Goal: Task Accomplishment & Management: Manage account settings

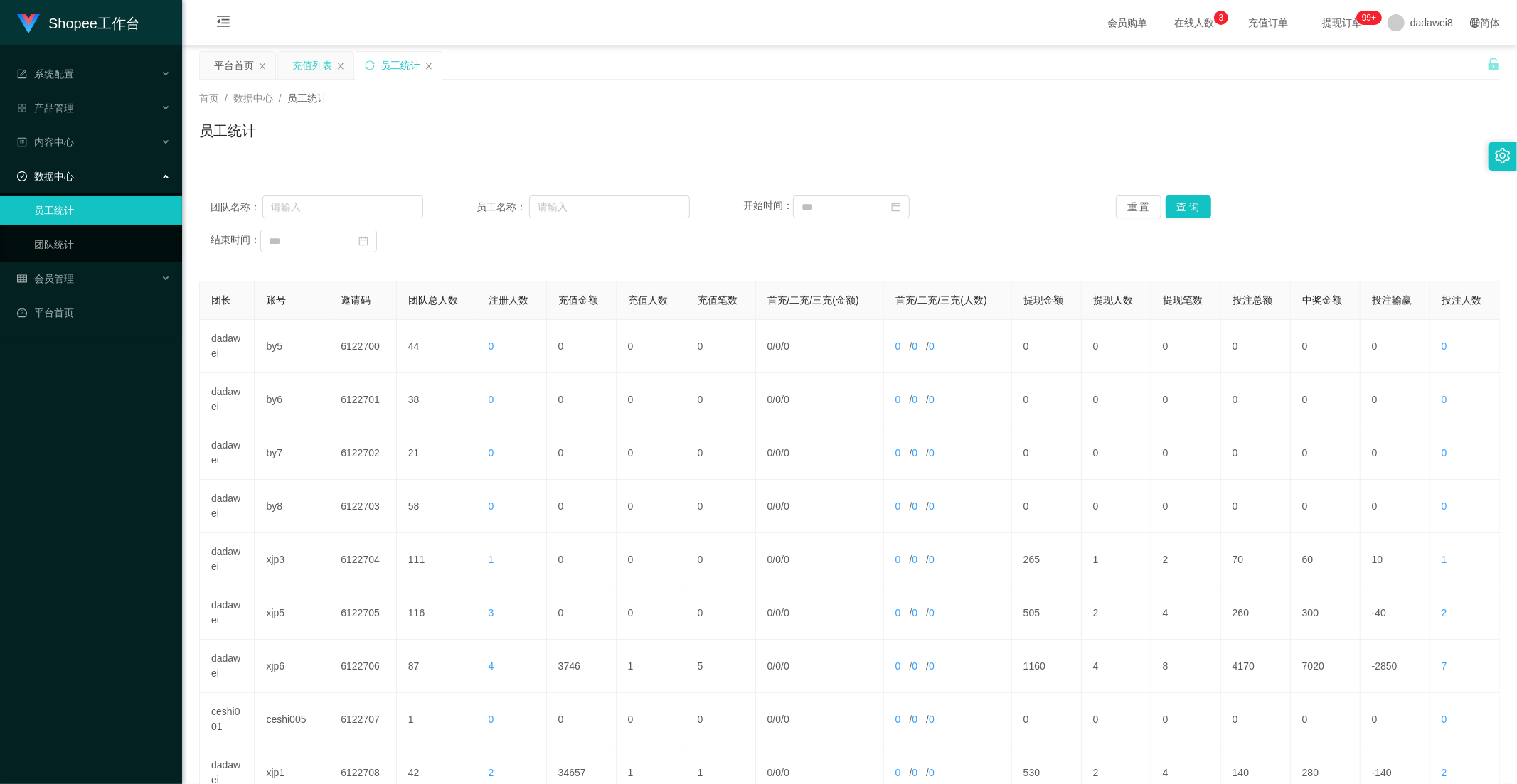
click at [328, 74] on div "充值列表" at bounding box center [312, 65] width 40 height 27
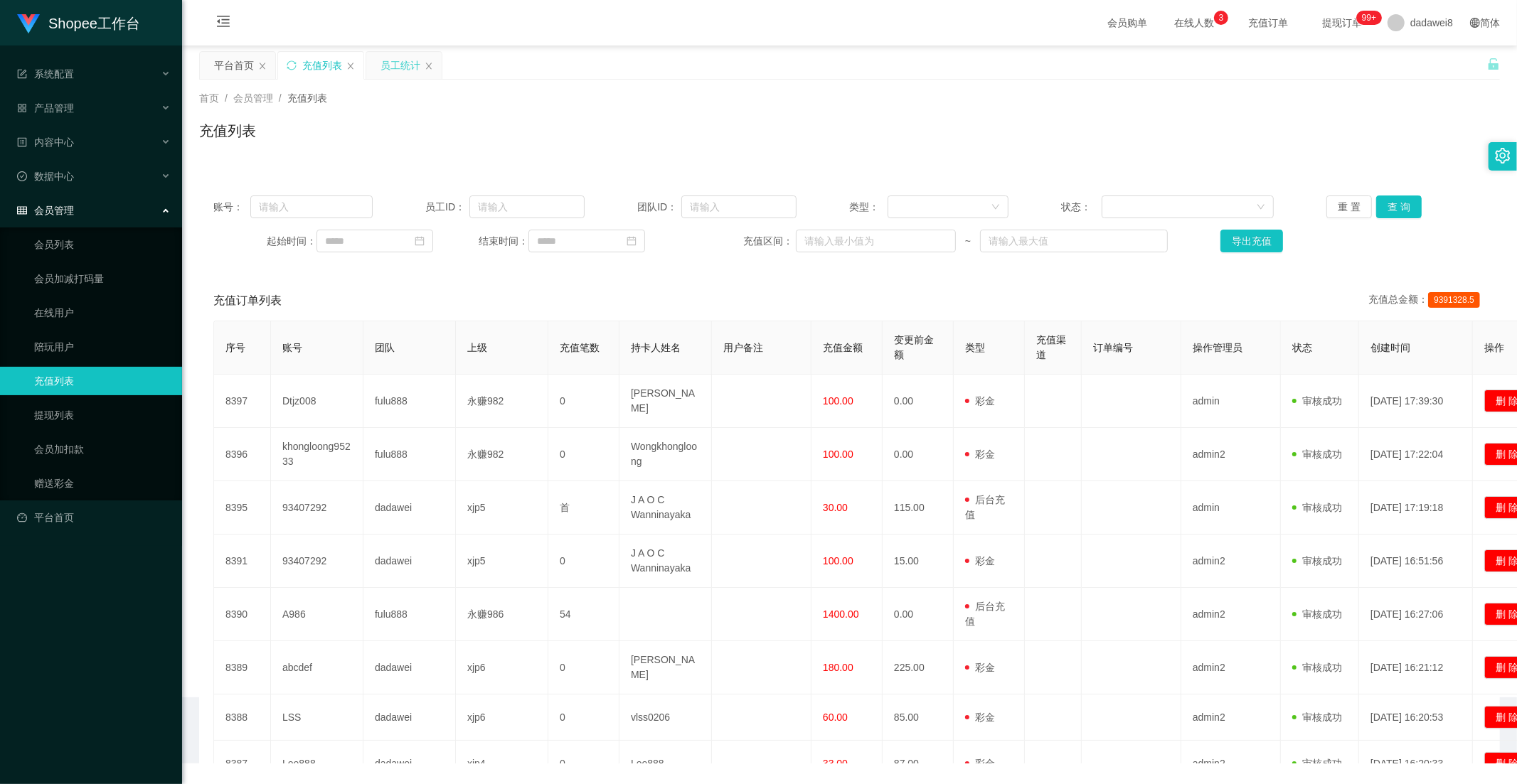
click at [385, 65] on div "员工统计" at bounding box center [401, 65] width 40 height 27
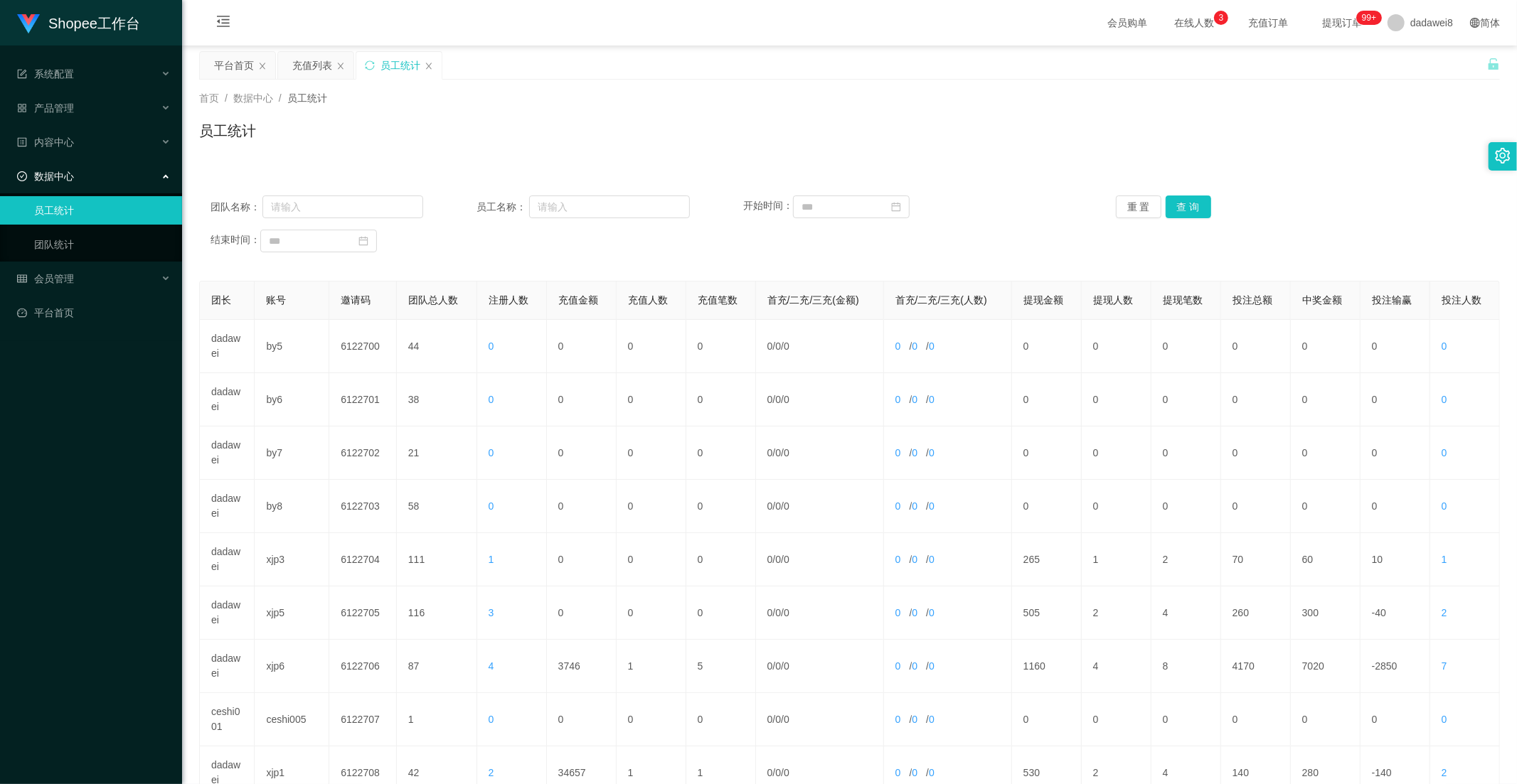
scroll to position [199, 0]
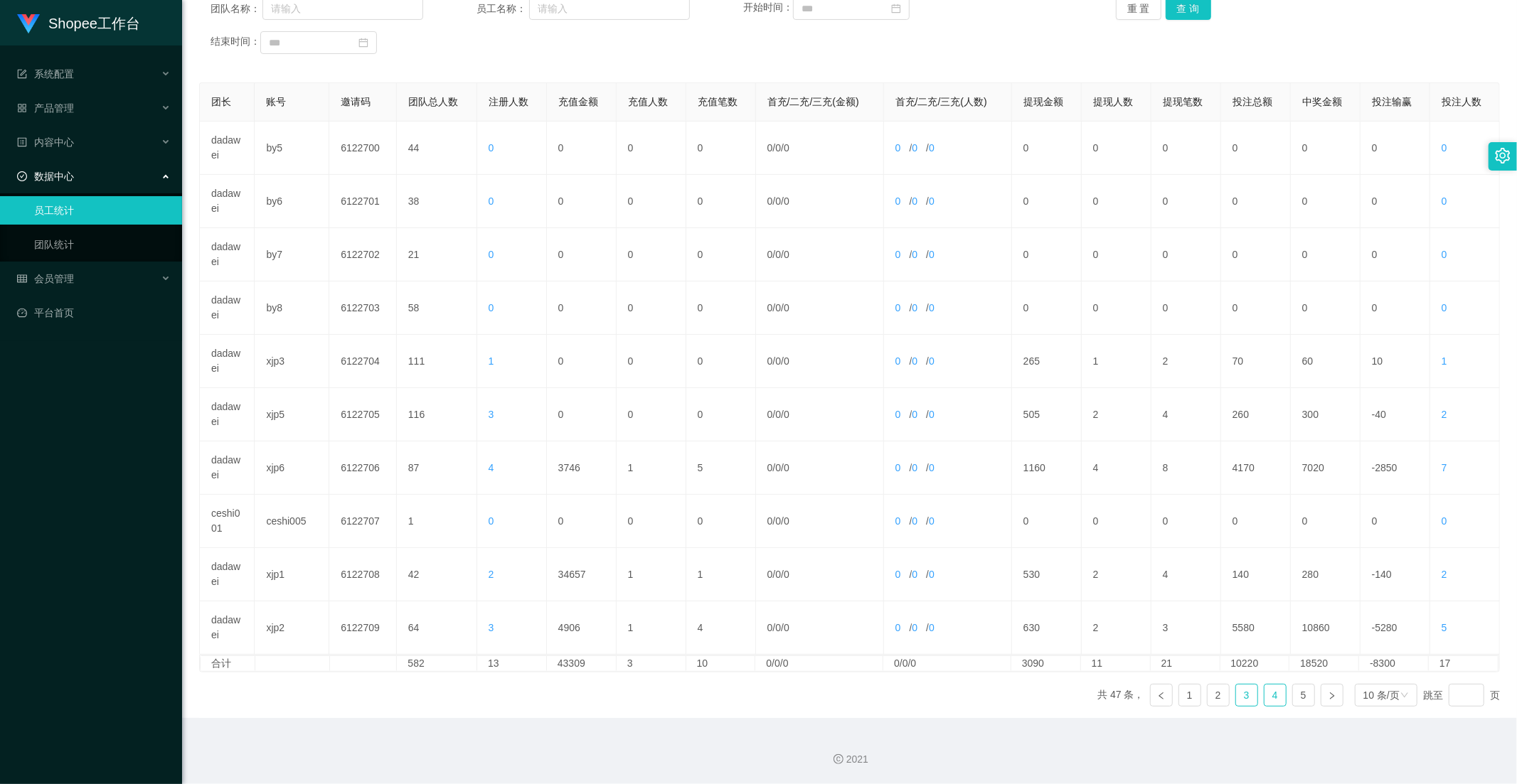
click at [1264, 693] on link "4" at bounding box center [1275, 696] width 22 height 22
click at [1242, 692] on link "3" at bounding box center [1246, 696] width 22 height 22
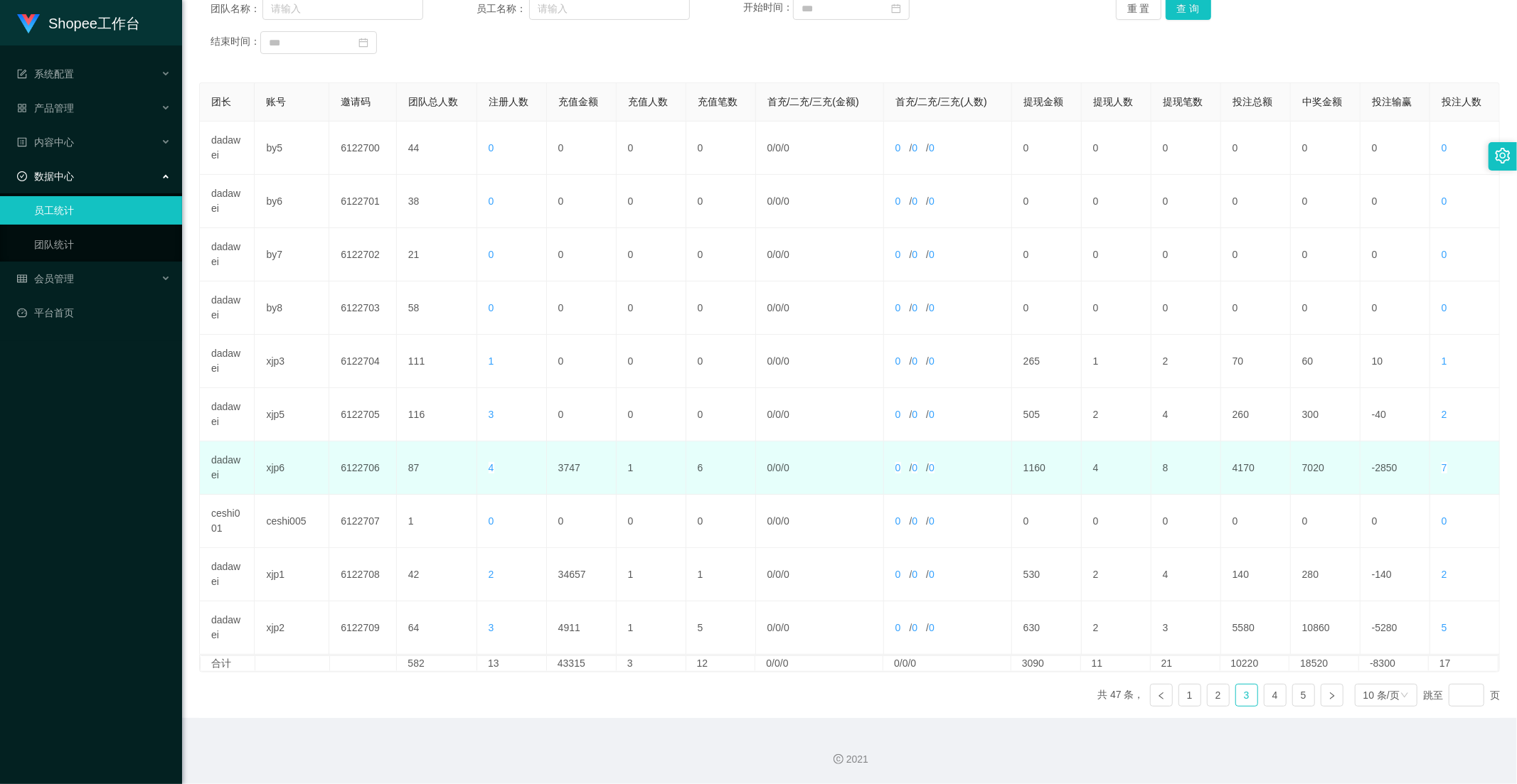
click at [569, 456] on td "3747" at bounding box center [581, 467] width 70 height 53
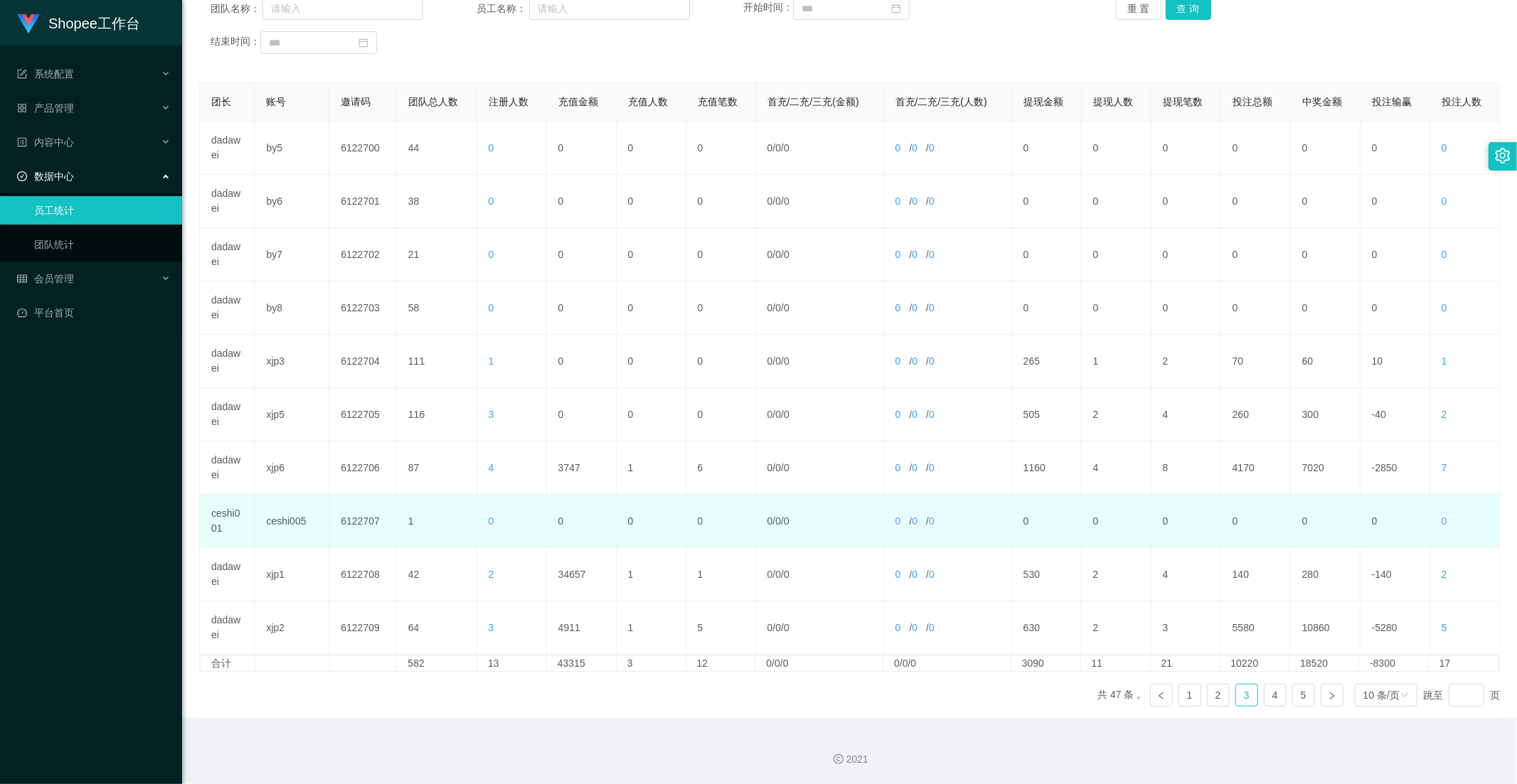
drag, startPoint x: 657, startPoint y: 527, endPoint x: 674, endPoint y: 543, distance: 23.3
click at [660, 527] on td "0" at bounding box center [651, 521] width 70 height 53
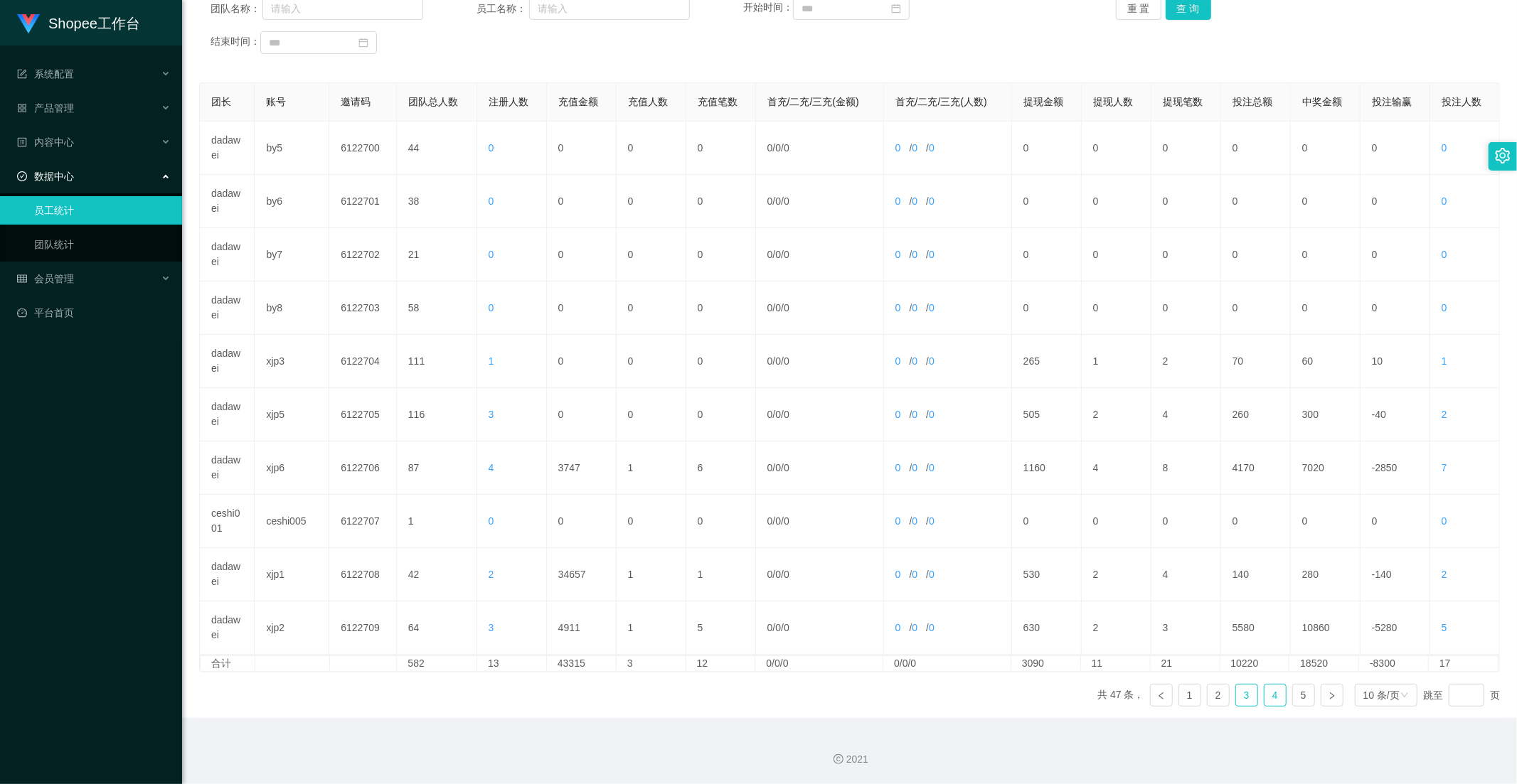
click at [1264, 690] on link "4" at bounding box center [1275, 696] width 22 height 22
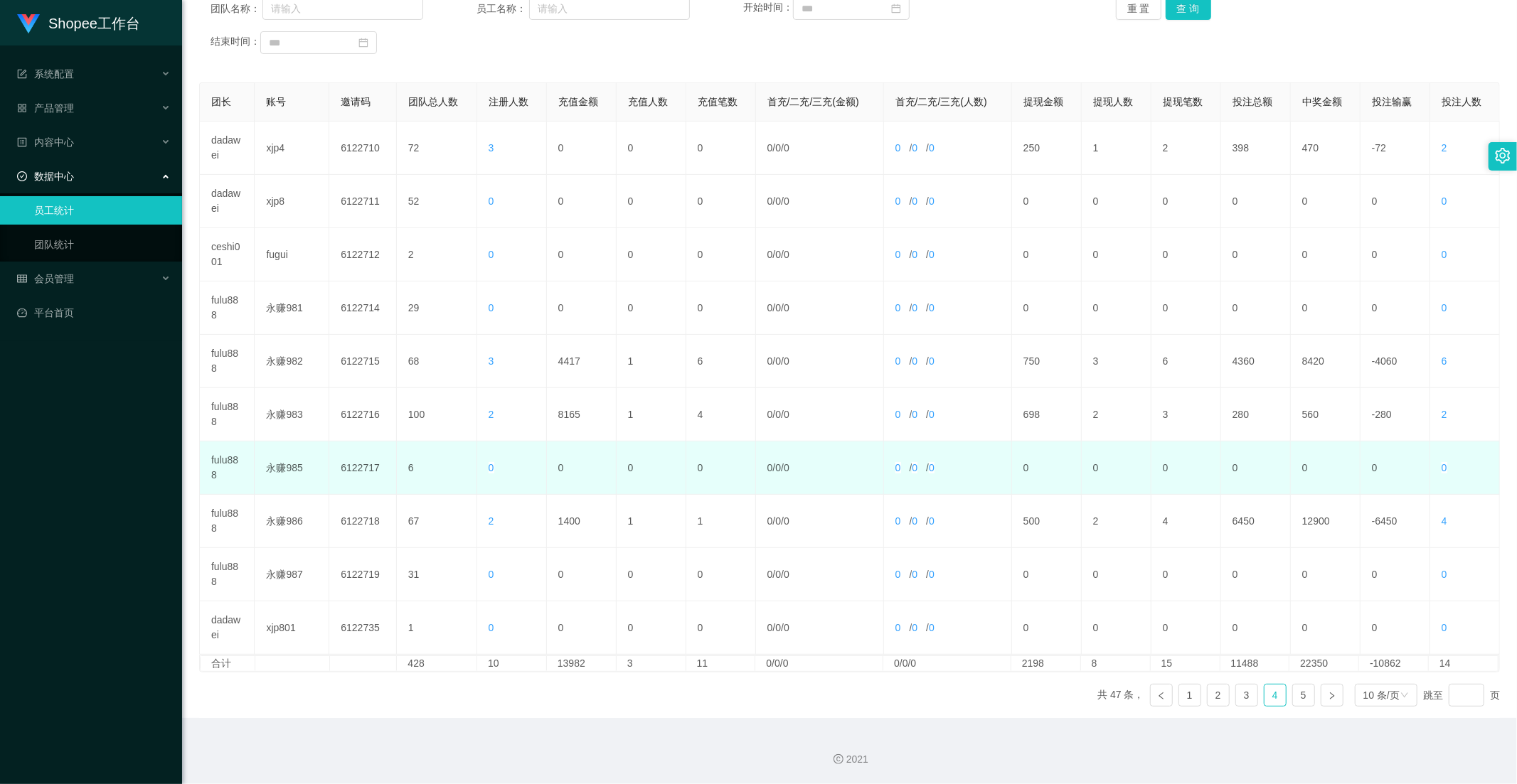
scroll to position [41, 0]
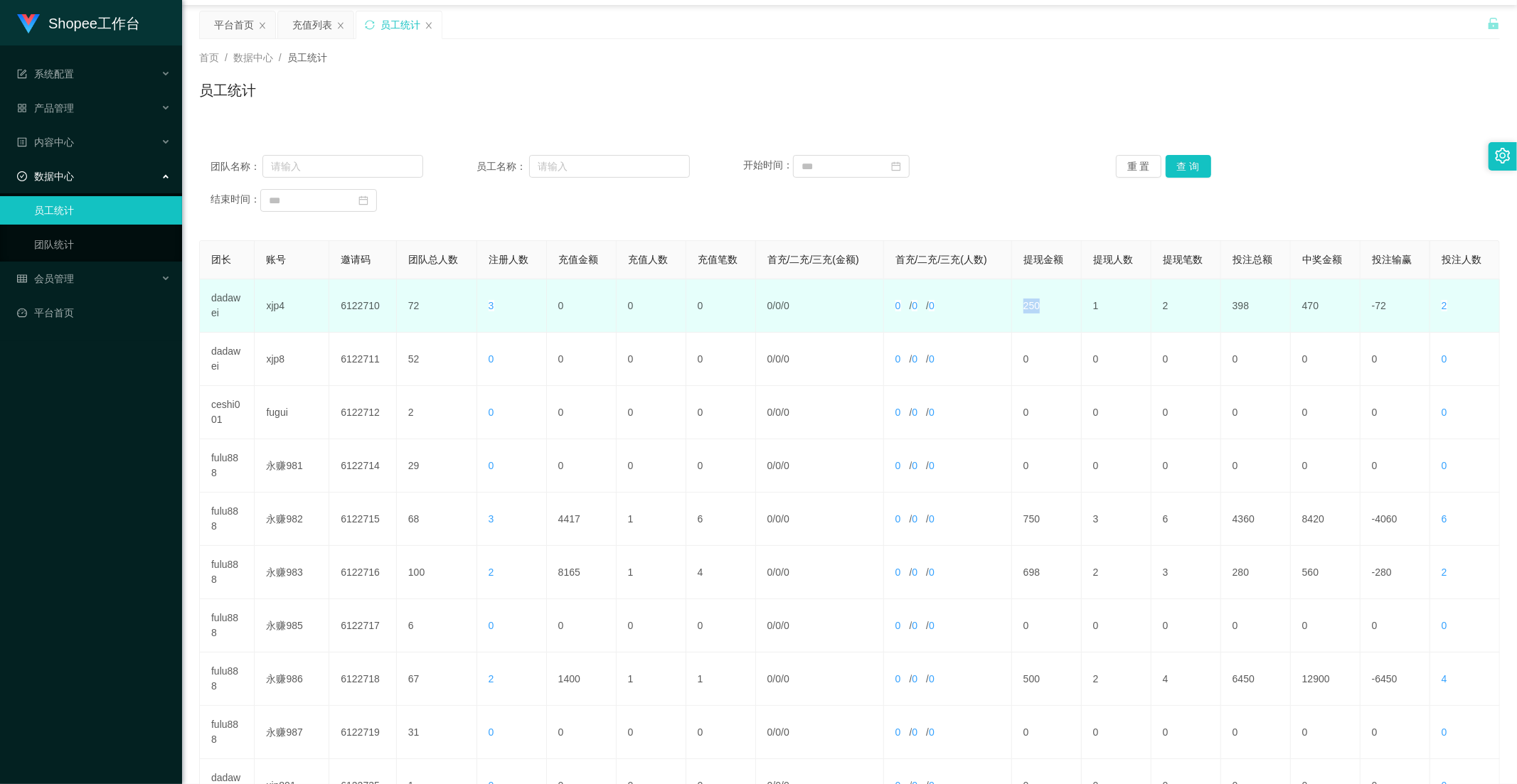
drag, startPoint x: 1056, startPoint y: 307, endPoint x: 1018, endPoint y: 308, distance: 38.0
click at [1018, 304] on td "250" at bounding box center [1046, 305] width 70 height 53
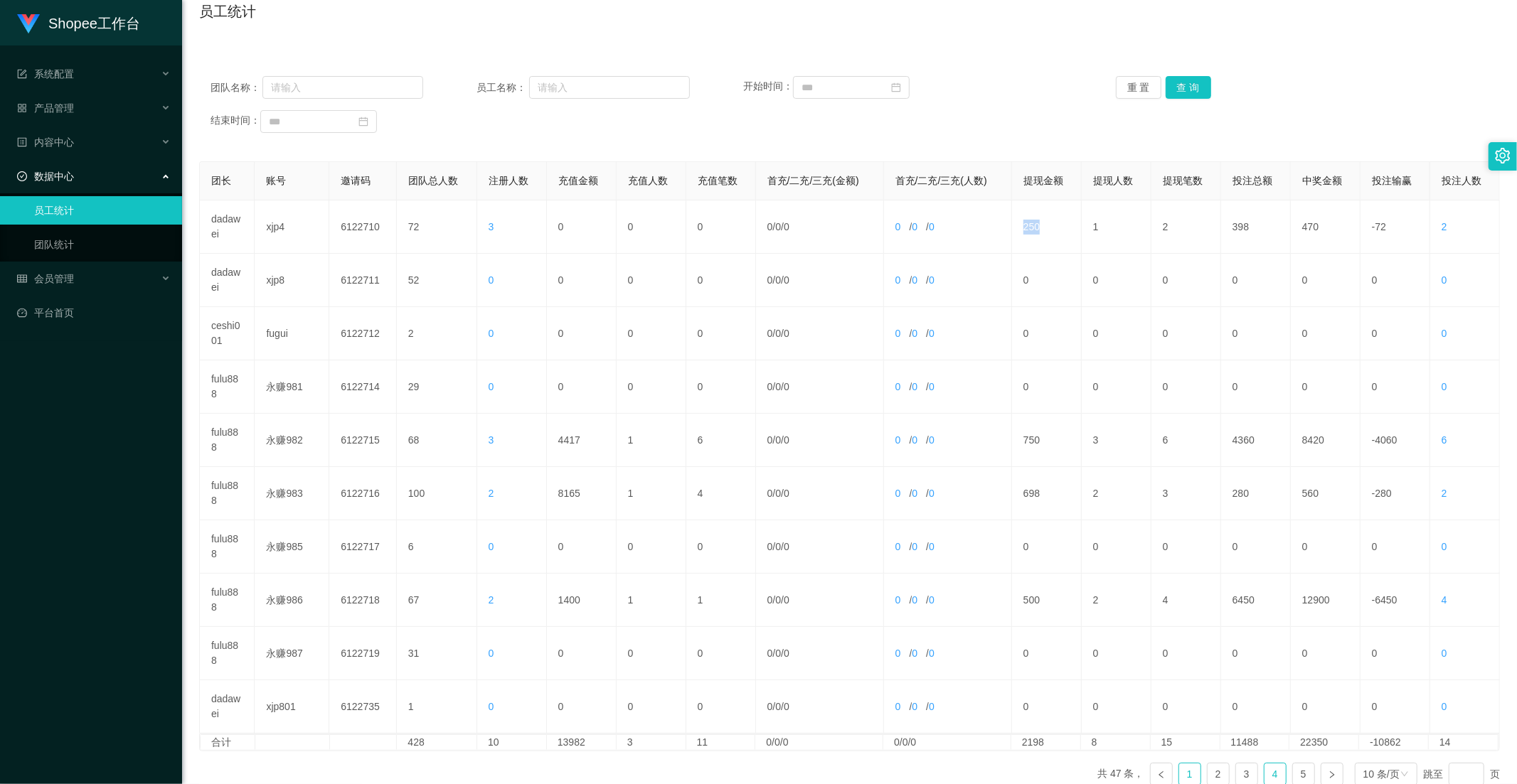
scroll to position [199, 0]
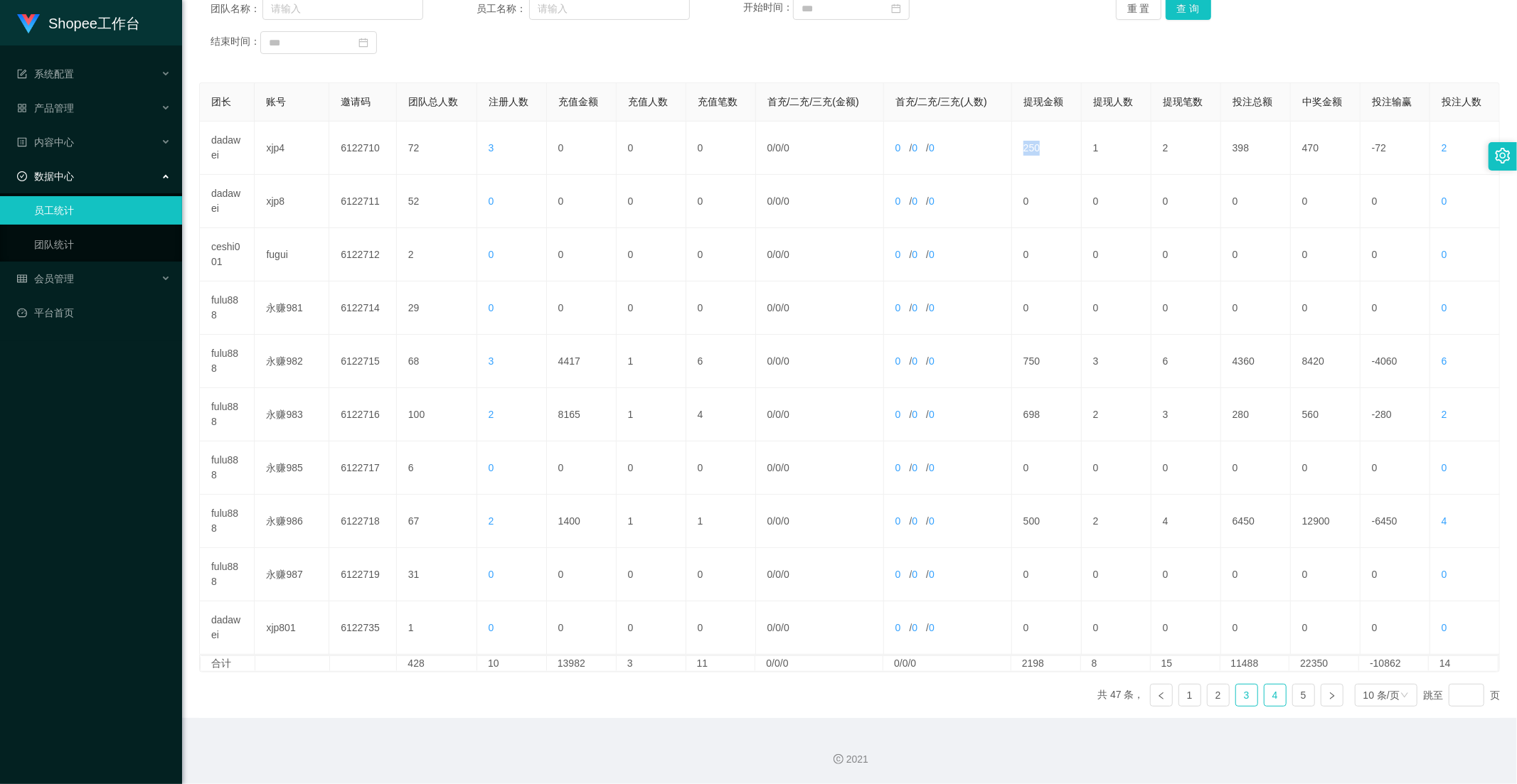
click at [1242, 689] on link "3" at bounding box center [1246, 696] width 22 height 22
click at [1249, 693] on ul "共 47 条， 1 2 3 4 5 10 条/页 跳至 页" at bounding box center [1298, 696] width 402 height 23
click at [1264, 692] on link "4" at bounding box center [1275, 696] width 22 height 22
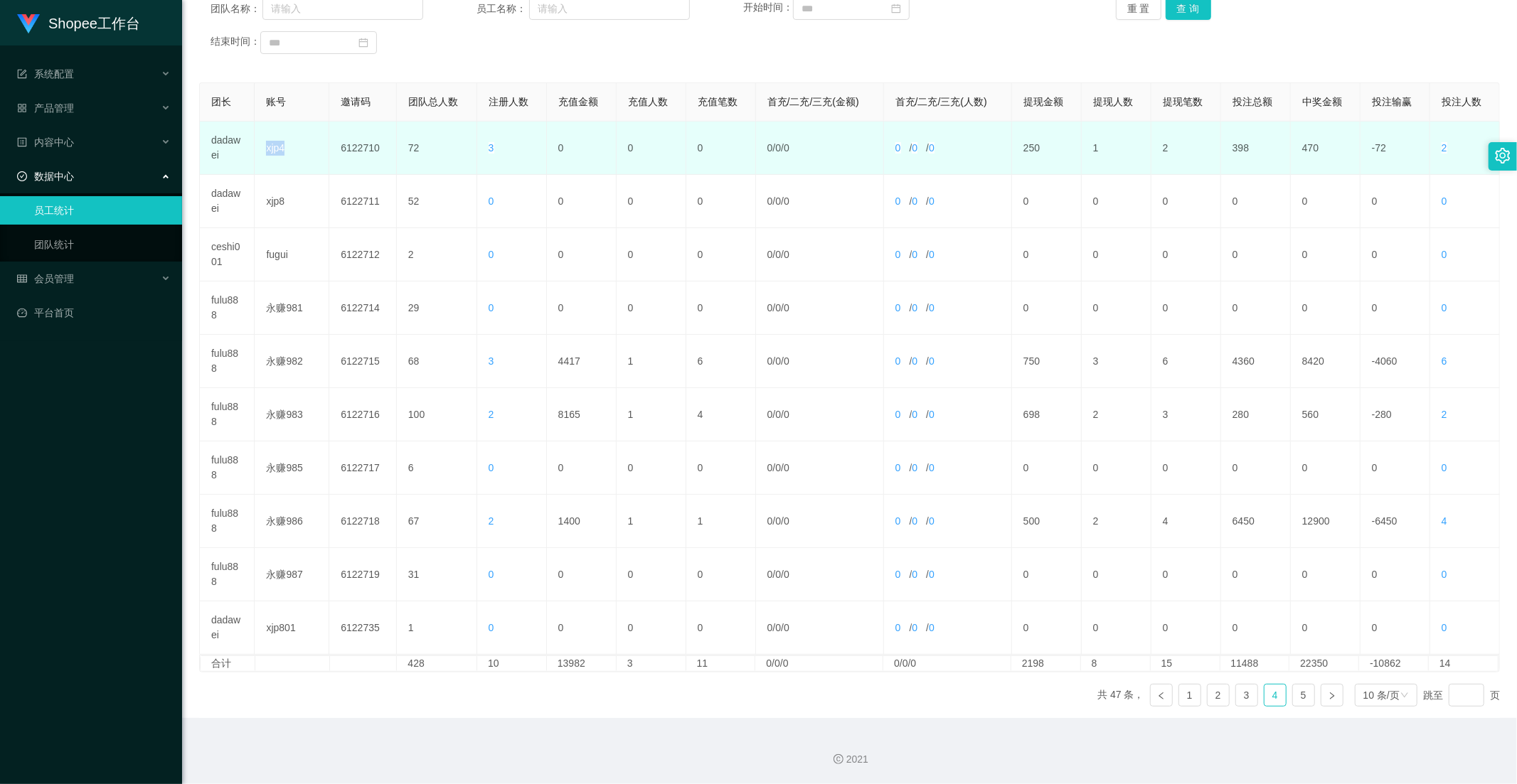
drag, startPoint x: 288, startPoint y: 138, endPoint x: 248, endPoint y: 149, distance: 41.5
click at [248, 149] on tr "dadawei xjp4 6122710 72 3 0 0 0 0 / 0 / 0 0 / 0 / 0 250 1 2 398 470 -72 2" at bounding box center [850, 148] width 1300 height 53
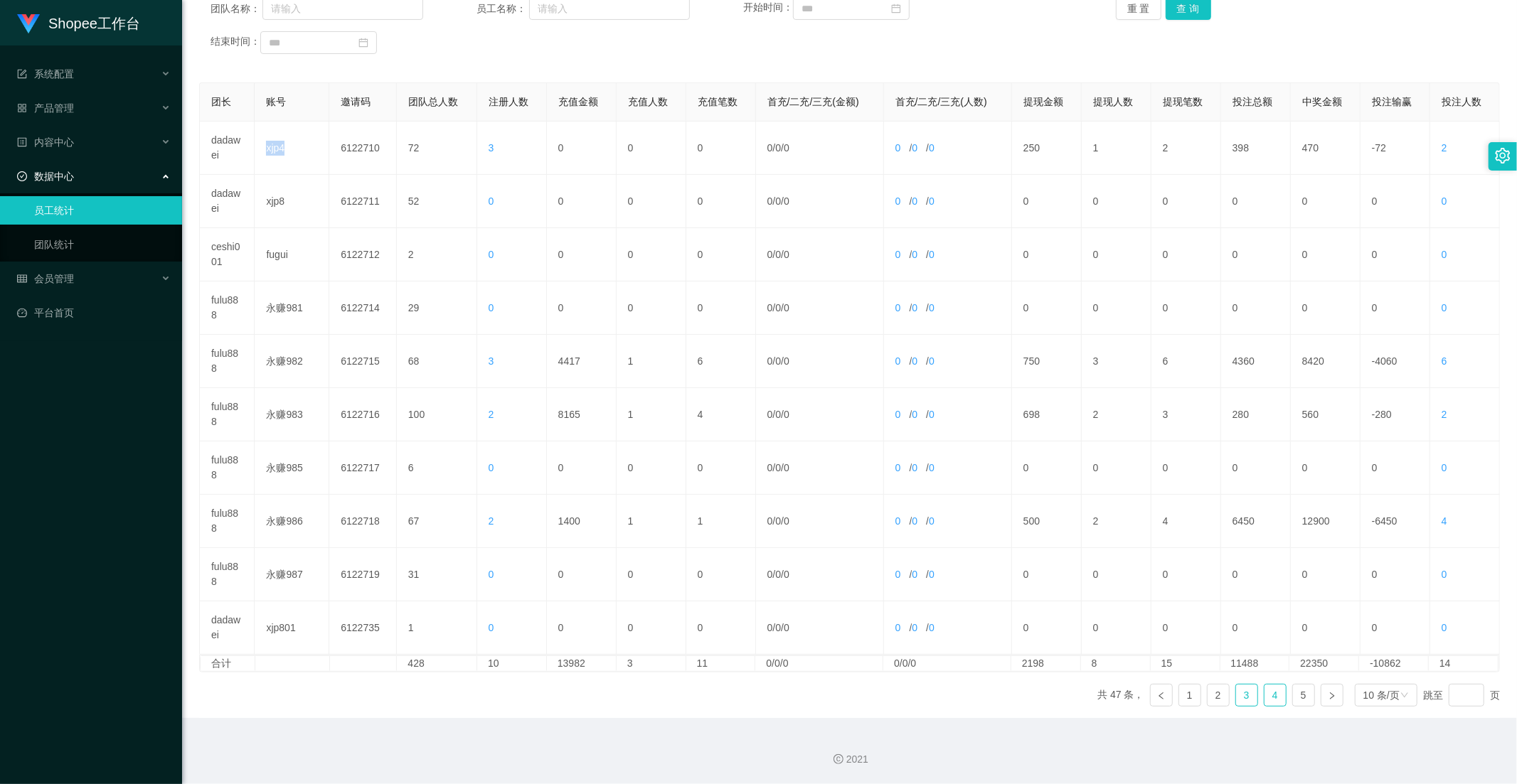
click at [1239, 694] on link "3" at bounding box center [1246, 696] width 22 height 22
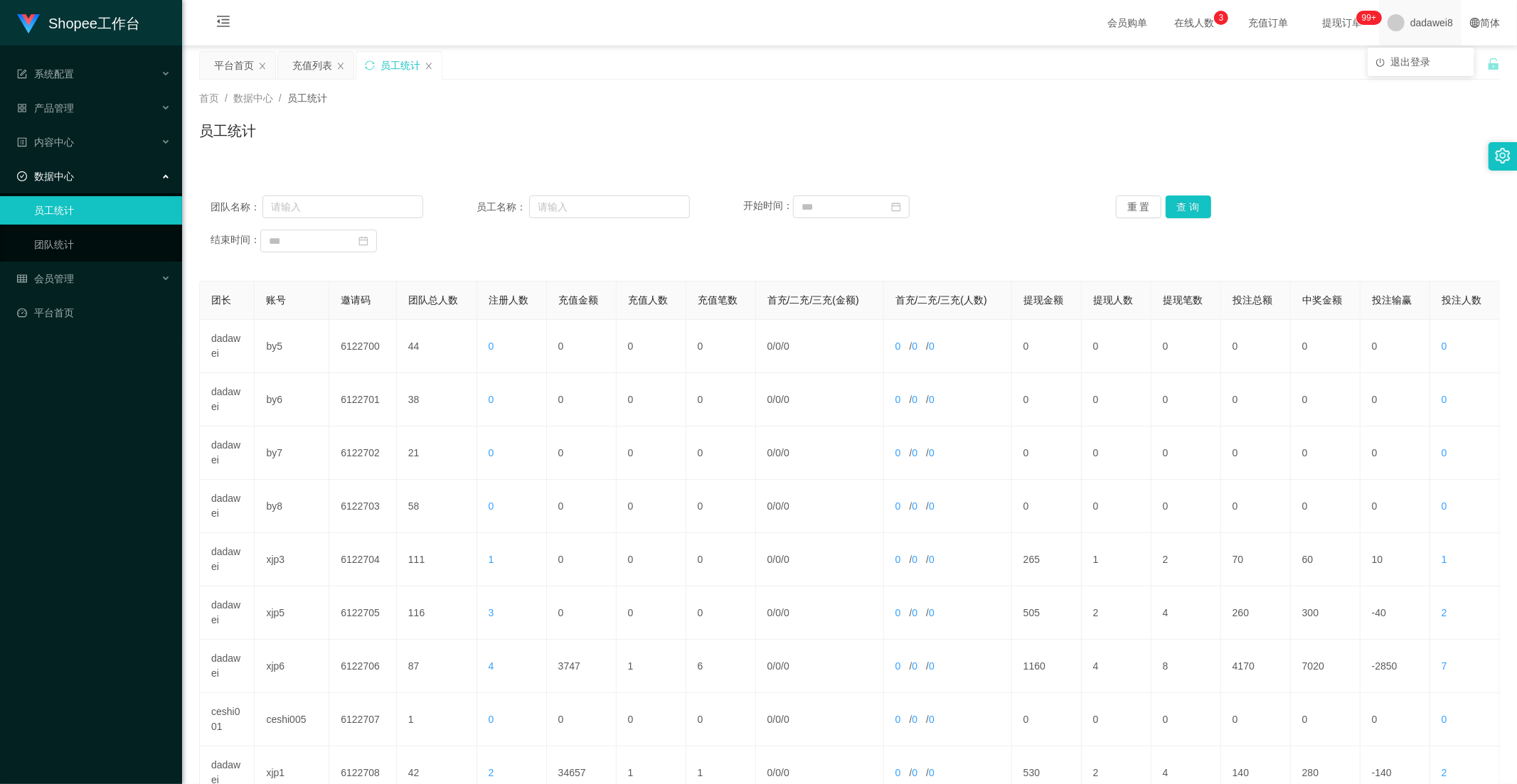
click at [1410, 32] on span "dadawei8" at bounding box center [1431, 22] width 42 height 45
click at [1408, 55] on div "平台首页 充值列表 员工统计" at bounding box center [843, 76] width 1288 height 49
click at [1410, 24] on span "dadawei8" at bounding box center [1431, 22] width 42 height 45
click at [1409, 51] on li "退出登录" at bounding box center [1420, 62] width 107 height 23
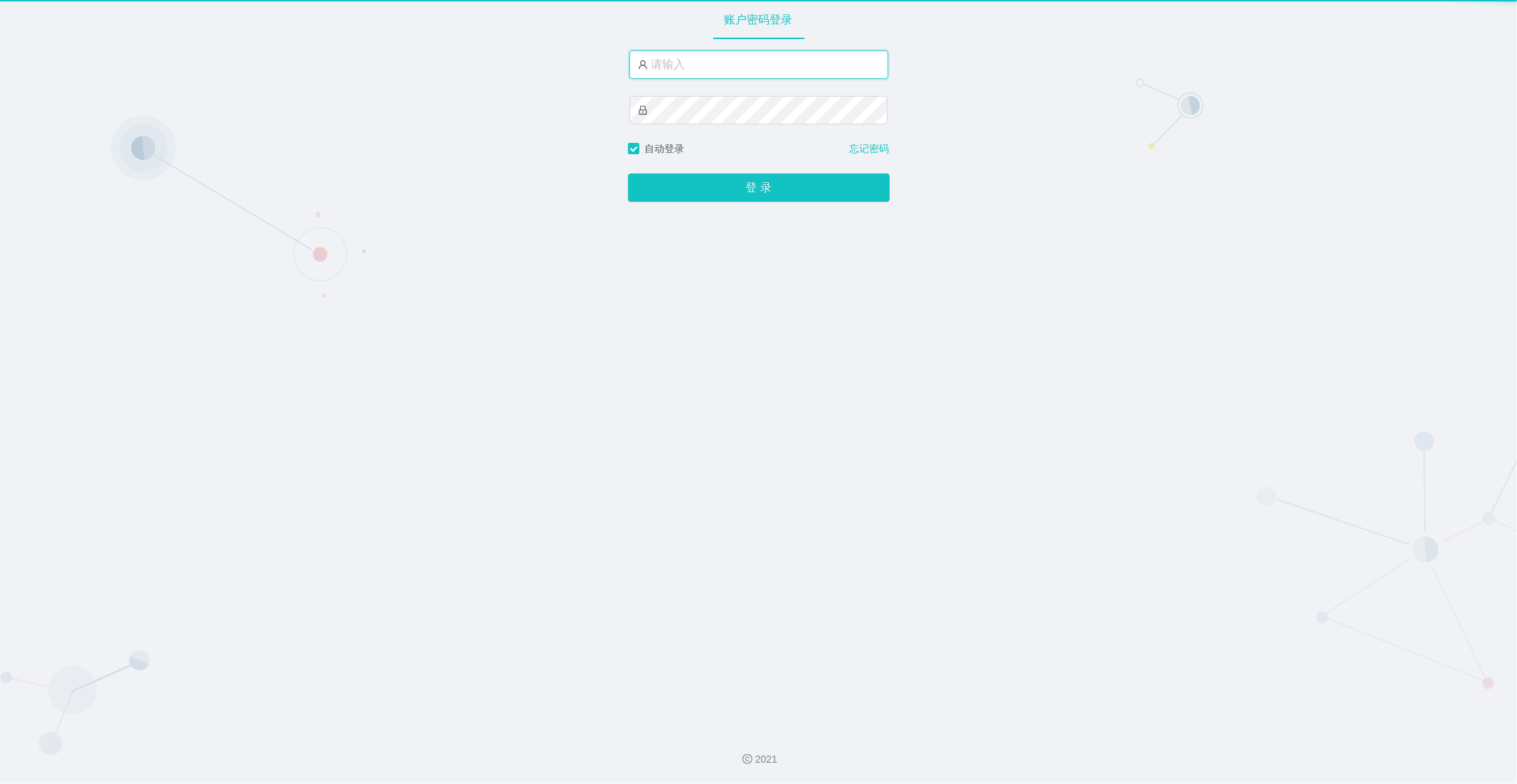
type input "dadawei8"
